Goal: Information Seeking & Learning: Find specific fact

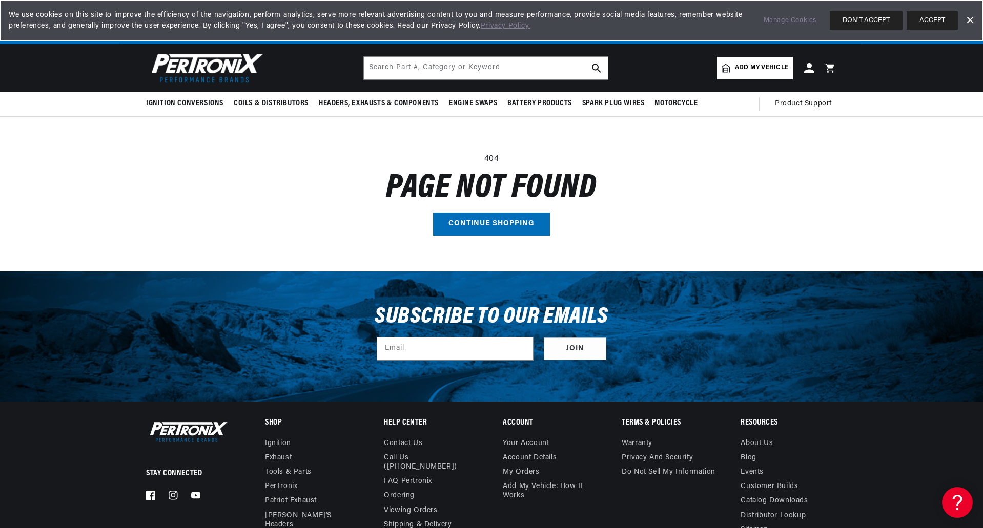
scroll to position [0, 310]
click at [863, 19] on button "DON'T ACCEPT" at bounding box center [865, 20] width 73 height 18
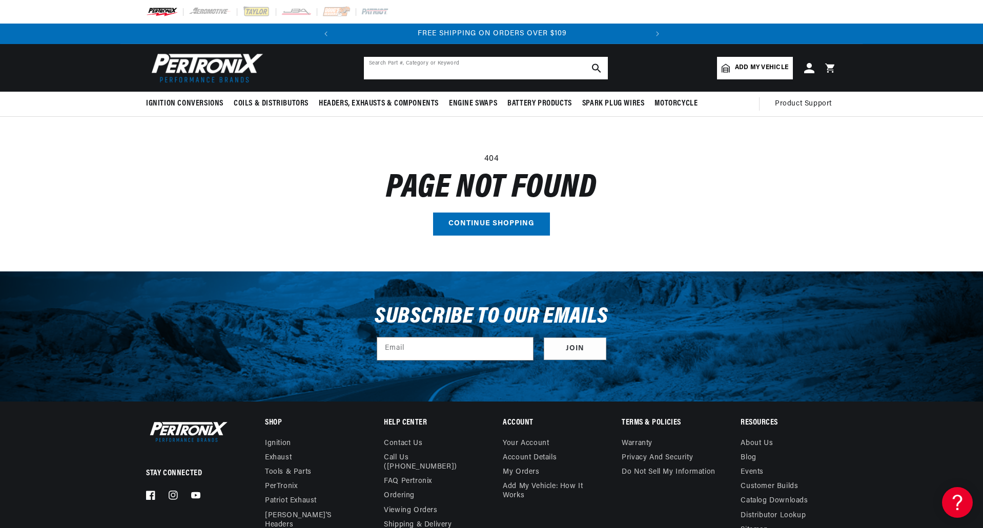
click at [507, 69] on input "text" at bounding box center [486, 68] width 244 height 23
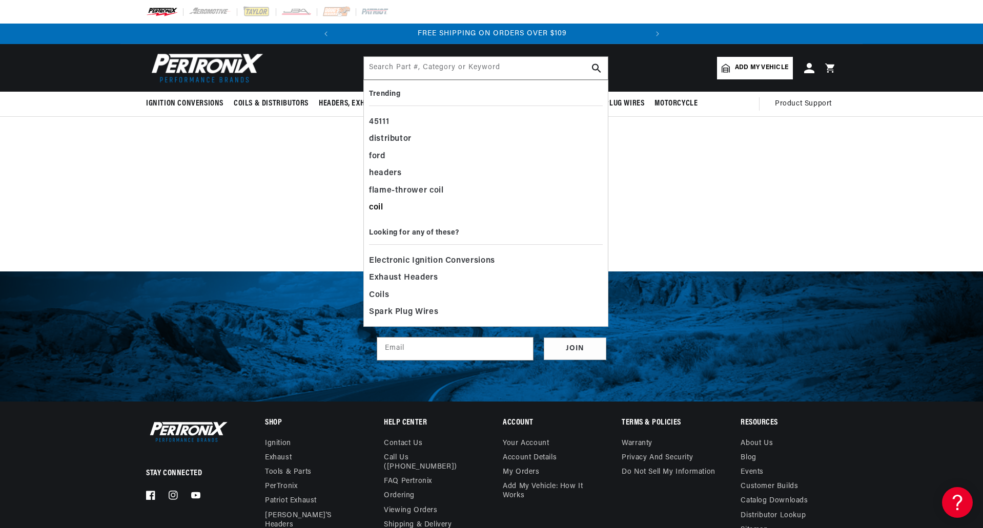
click at [385, 210] on div "coil" at bounding box center [486, 207] width 234 height 17
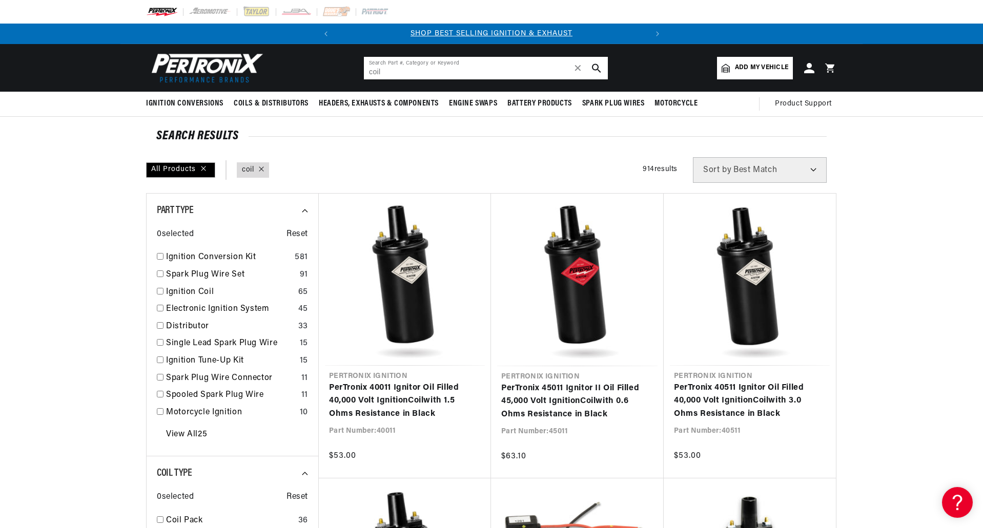
click at [411, 71] on input "coil" at bounding box center [486, 68] width 244 height 23
type input "c"
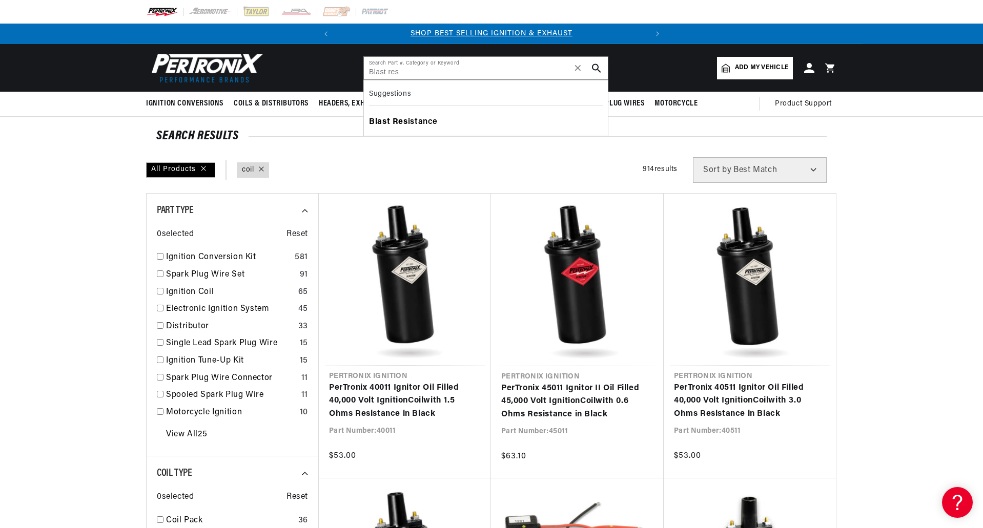
click at [406, 116] on div "Blast Res istance" at bounding box center [486, 122] width 234 height 17
type input "Resistance"
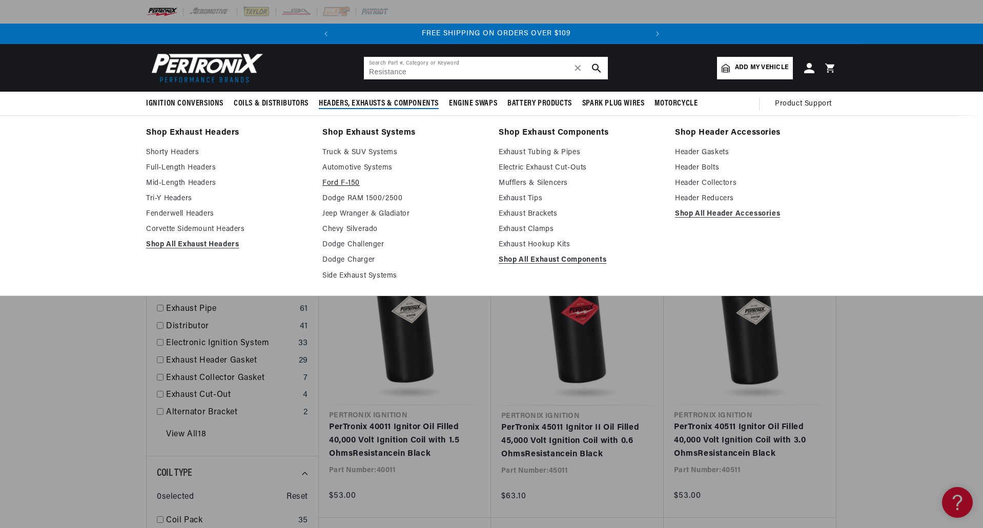
scroll to position [0, 310]
click at [463, 170] on link "Automotive Systems" at bounding box center [403, 168] width 162 height 12
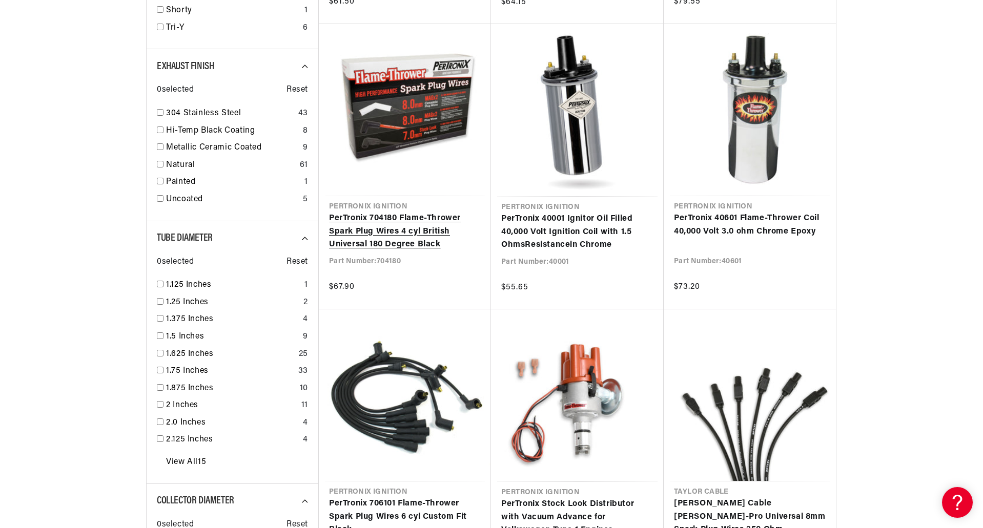
scroll to position [0, 310]
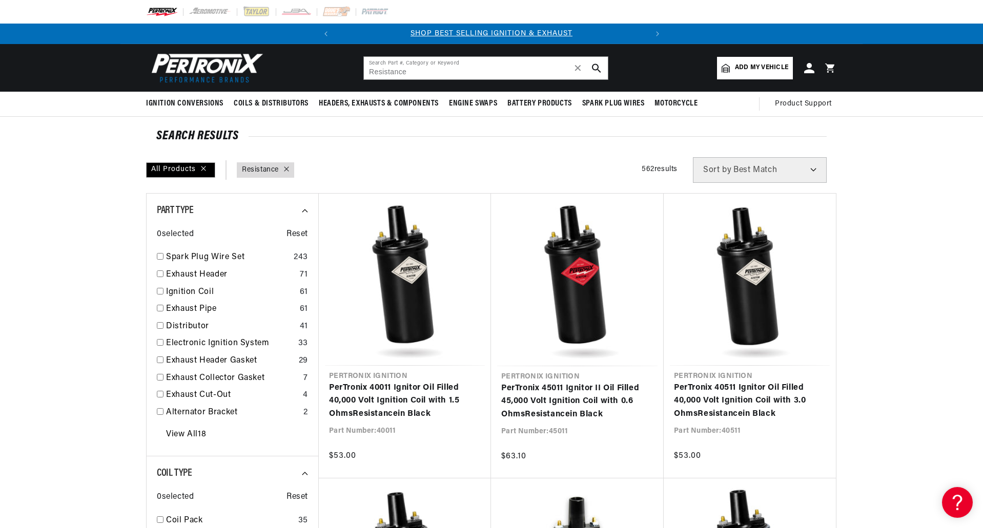
click at [273, 169] on link "query : Resistance" at bounding box center [260, 169] width 37 height 11
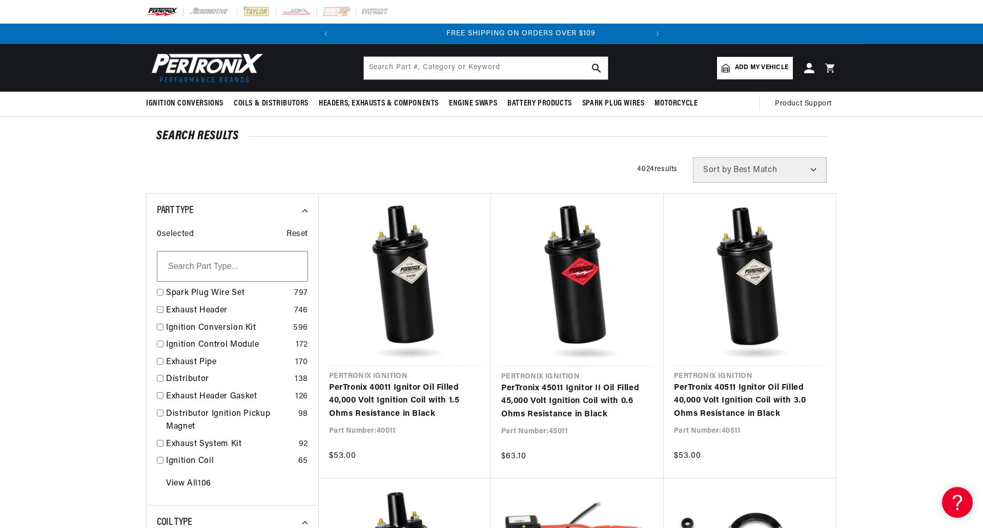
scroll to position [0, 310]
